Goal: Task Accomplishment & Management: Use online tool/utility

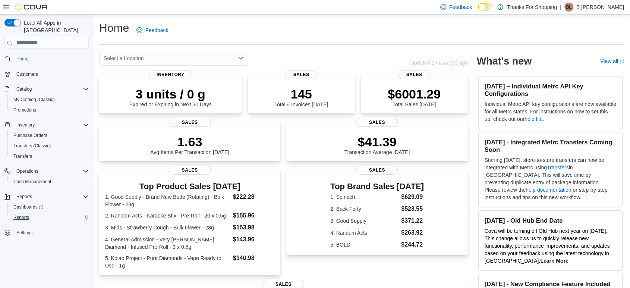
click at [19, 213] on span "Reports" at bounding box center [21, 217] width 16 height 9
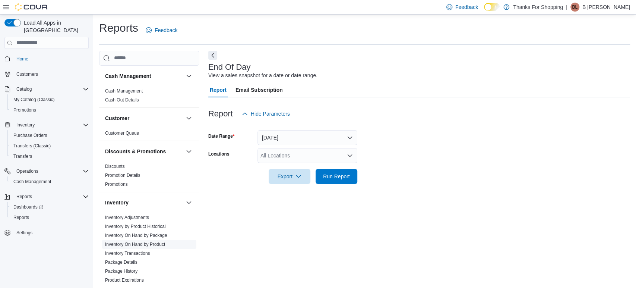
click at [139, 242] on link "Inventory On Hand by Product" at bounding box center [135, 244] width 60 height 5
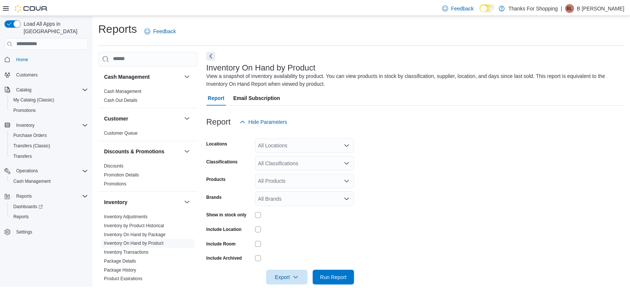
scroll to position [12, 0]
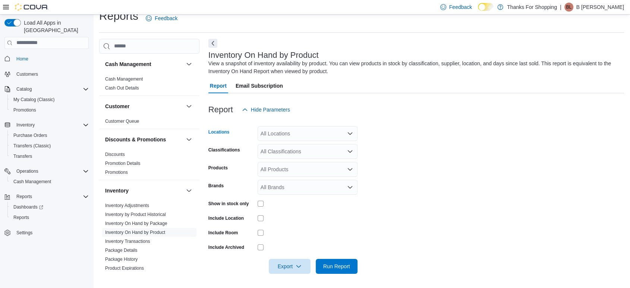
click at [286, 137] on div "All Locations" at bounding box center [308, 133] width 100 height 15
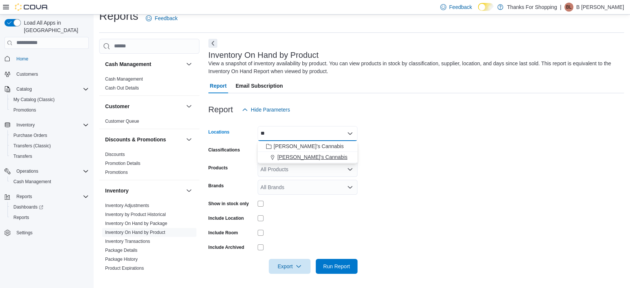
type input "**"
click at [292, 155] on span "Lucy's Cannabis" at bounding box center [312, 156] width 70 height 7
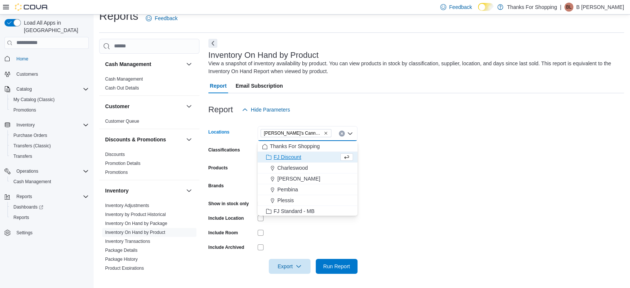
click at [466, 122] on div at bounding box center [416, 121] width 416 height 9
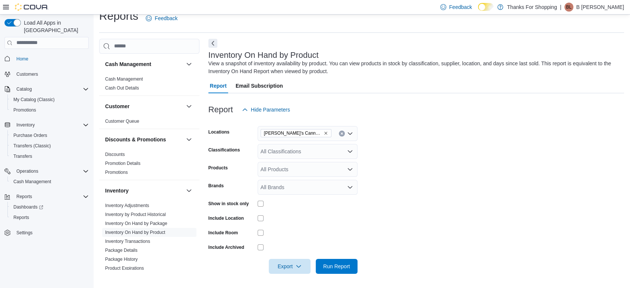
click at [331, 148] on div "All Classifications" at bounding box center [308, 151] width 100 height 15
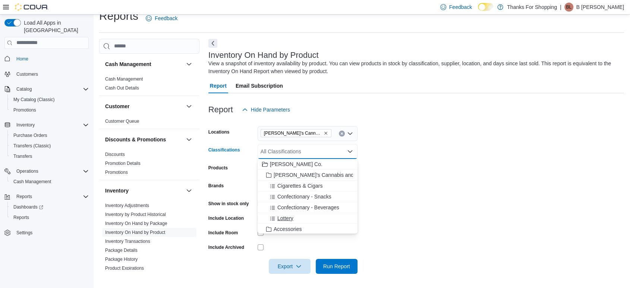
click at [293, 216] on div "Lottery" at bounding box center [307, 217] width 91 height 7
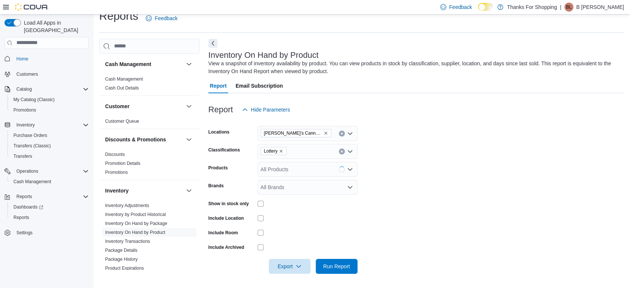
click at [468, 142] on form "Locations Lucy's Cannabis Classifications Lottery Products All Products Brands …" at bounding box center [416, 195] width 416 height 157
click at [337, 267] on span "Run Report" at bounding box center [336, 265] width 27 height 7
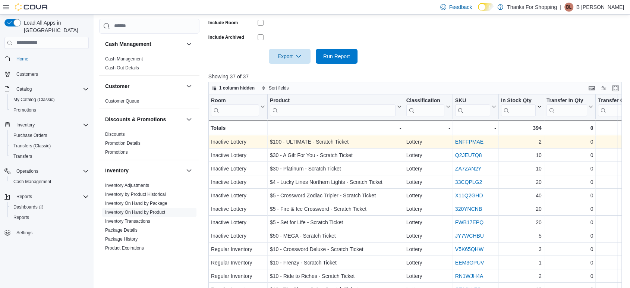
scroll to position [222, 0]
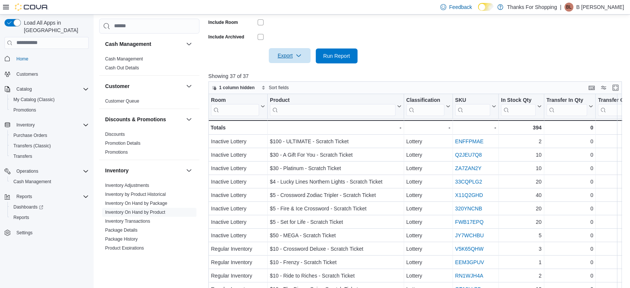
click at [286, 56] on span "Export" at bounding box center [289, 55] width 33 height 15
click at [280, 86] on span "Export to Csv" at bounding box center [291, 86] width 34 height 6
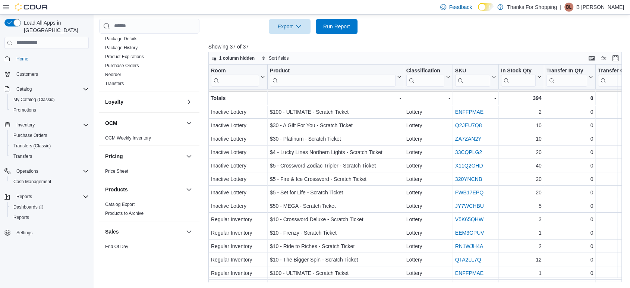
scroll to position [193, 0]
click at [119, 242] on link "End Of Day" at bounding box center [116, 244] width 23 height 5
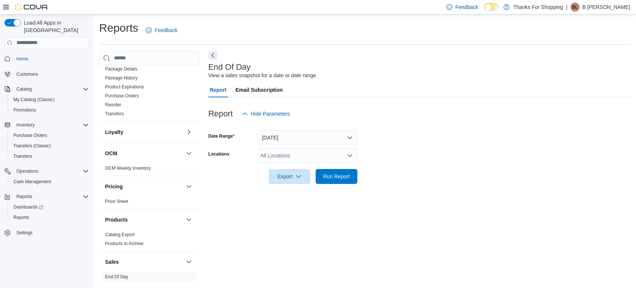
click at [300, 158] on div "All Locations" at bounding box center [308, 155] width 100 height 15
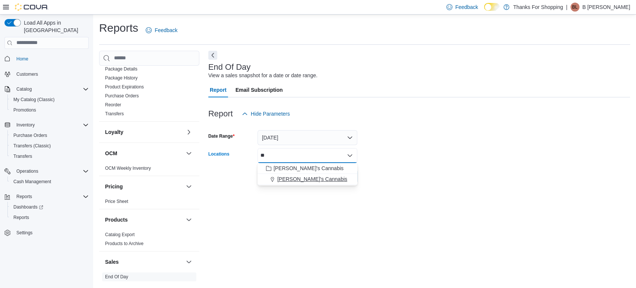
type input "**"
click at [304, 177] on span "Lucy's Cannabis" at bounding box center [312, 178] width 70 height 7
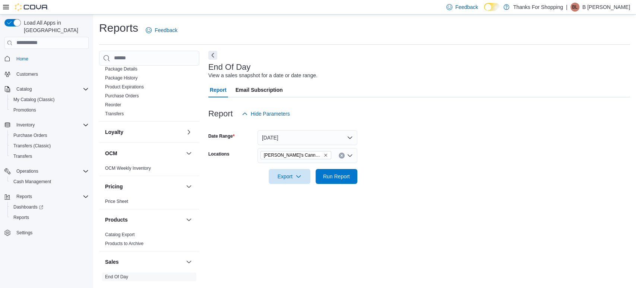
click at [487, 141] on form "Date Range Today Locations Lucy's Cannabis Export Run Report" at bounding box center [419, 152] width 422 height 63
click at [346, 176] on span "Run Report" at bounding box center [336, 175] width 27 height 7
